Goal: Find specific page/section: Find specific page/section

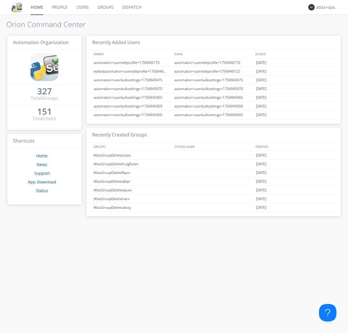
click at [131, 7] on link "Dispatch" at bounding box center [132, 7] width 28 height 15
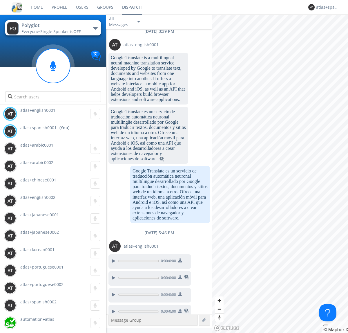
scroll to position [752, 0]
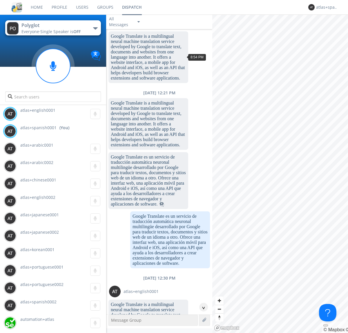
scroll to position [44, 0]
click at [201, 307] on div "^" at bounding box center [203, 307] width 9 height 9
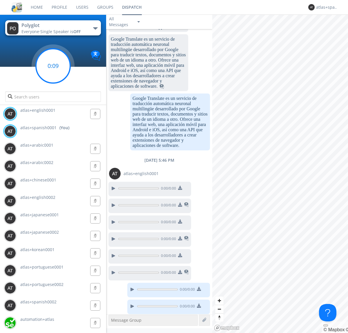
scroll to position [769, 0]
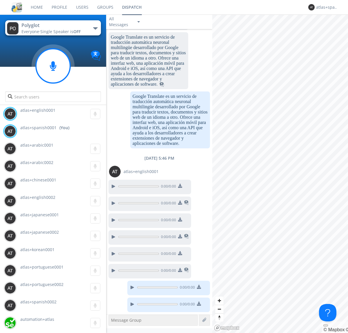
click at [53, 66] on icon at bounding box center [53, 66] width 6 height 10
